Goal: Check status: Check status

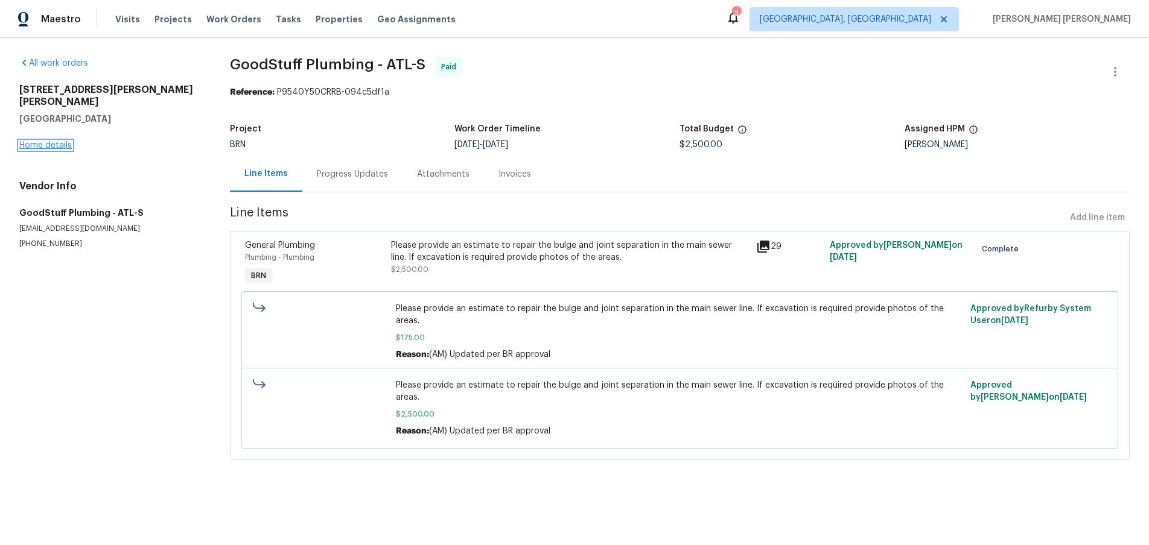
click at [43, 141] on link "Home details" at bounding box center [45, 145] width 52 height 8
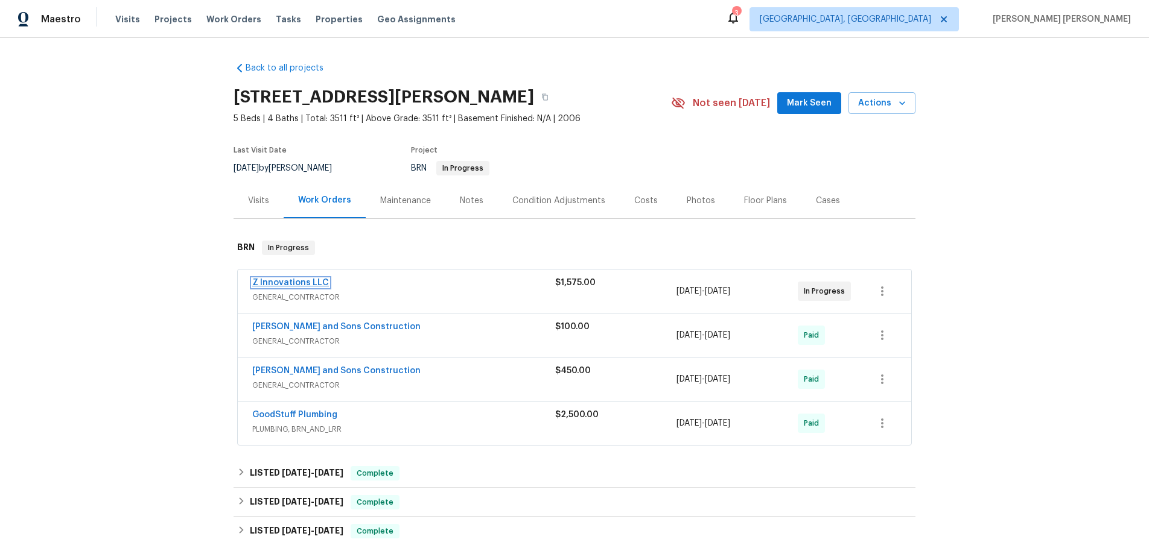
click at [304, 285] on link "Z Innovations LLC" at bounding box center [290, 283] width 77 height 8
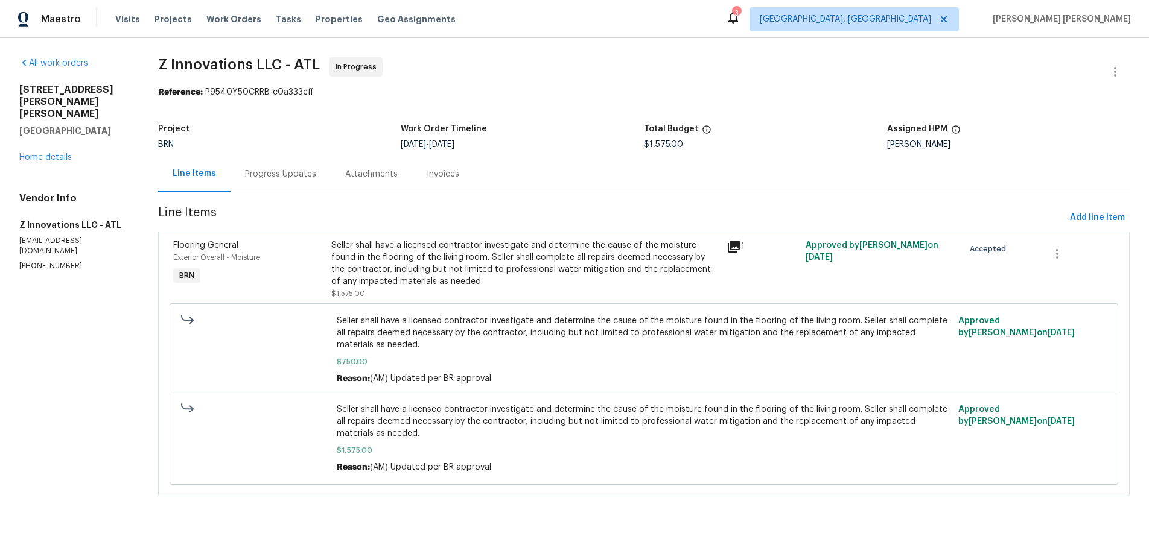
click at [301, 178] on div "Progress Updates" at bounding box center [280, 174] width 71 height 12
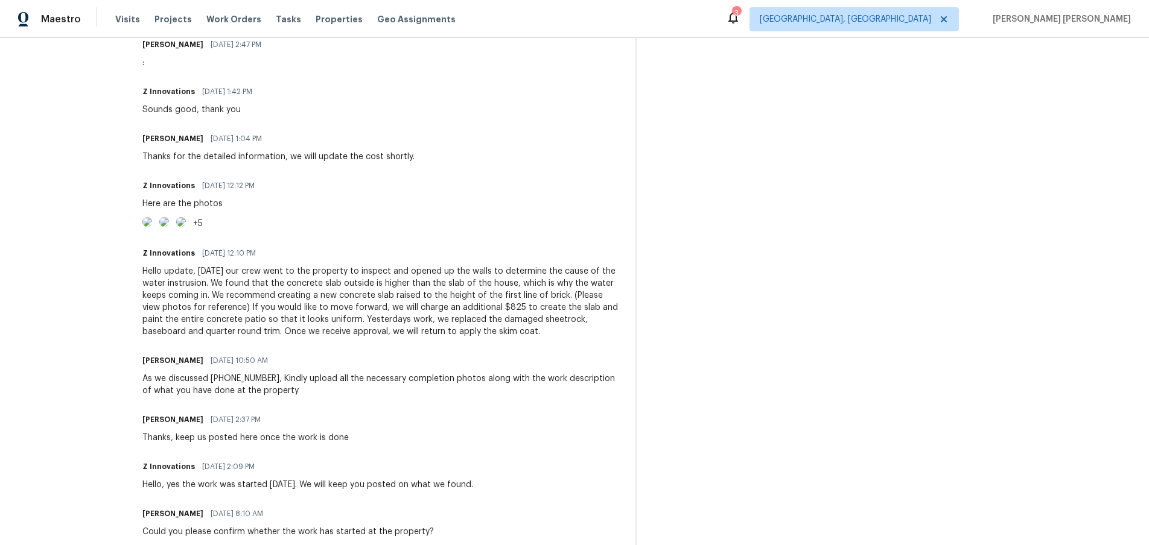
scroll to position [864, 0]
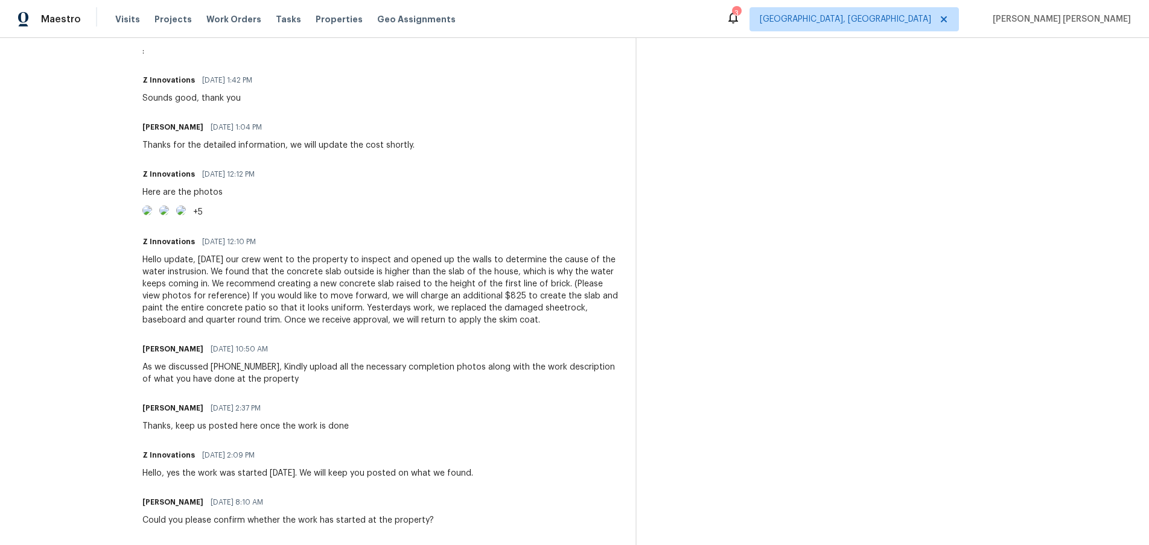
click at [152, 215] on img at bounding box center [147, 211] width 10 height 10
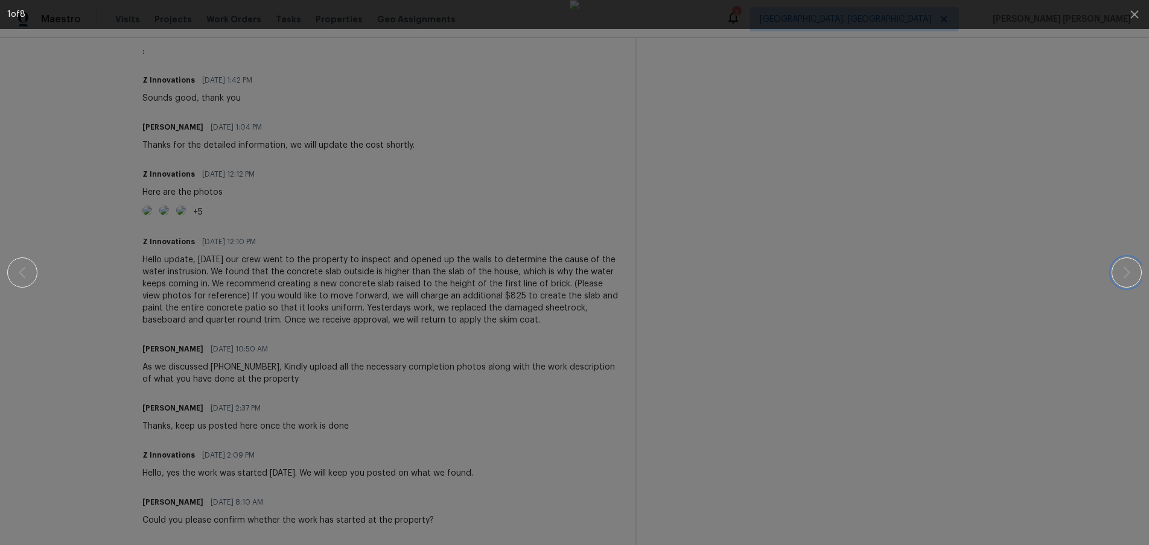
click at [1128, 274] on icon "button" at bounding box center [1126, 273] width 7 height 12
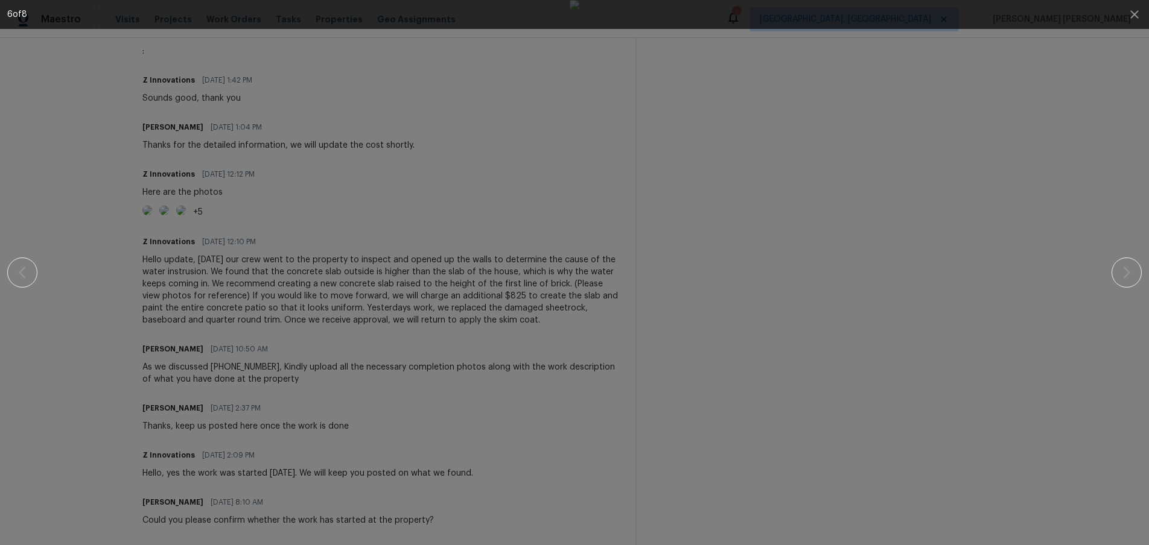
click at [1023, 332] on div at bounding box center [574, 272] width 1045 height 545
click at [1138, 15] on icon "button" at bounding box center [1134, 14] width 14 height 14
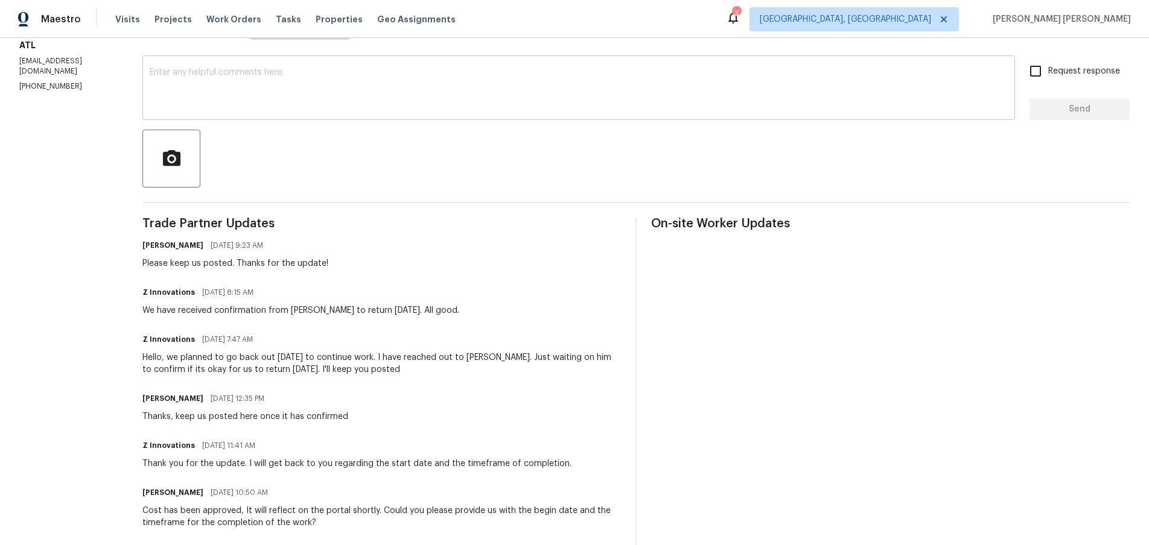
scroll to position [0, 0]
